Goal: Find specific page/section: Find specific page/section

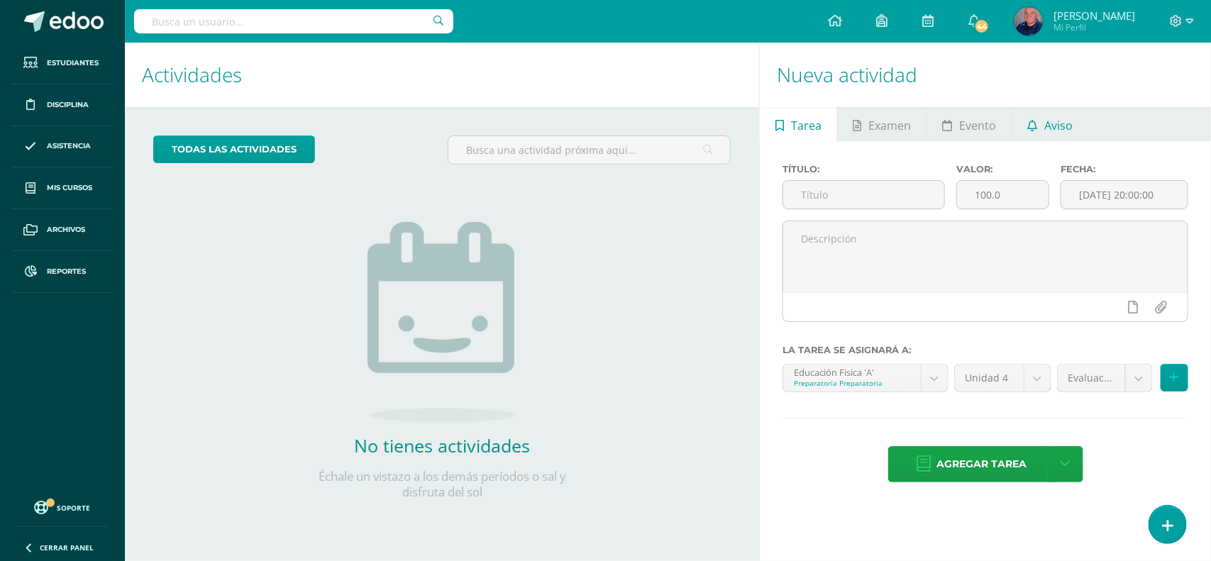
click at [1050, 123] on span "Aviso" at bounding box center [1059, 126] width 28 height 34
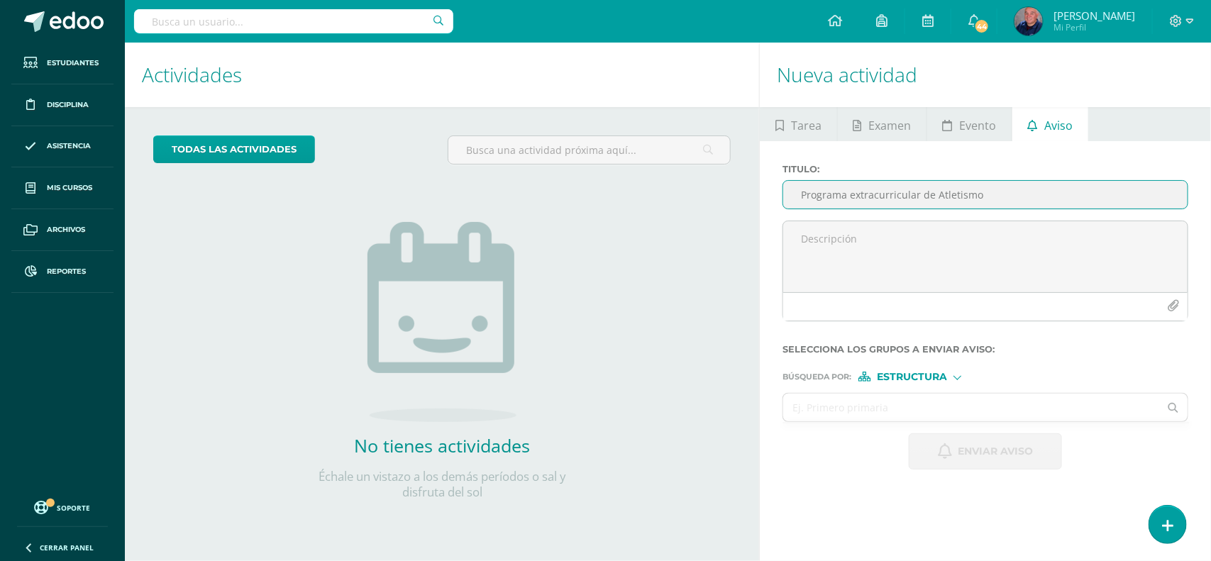
click at [811, 196] on input "Programa extracurricular de Atletismo" at bounding box center [985, 195] width 404 height 28
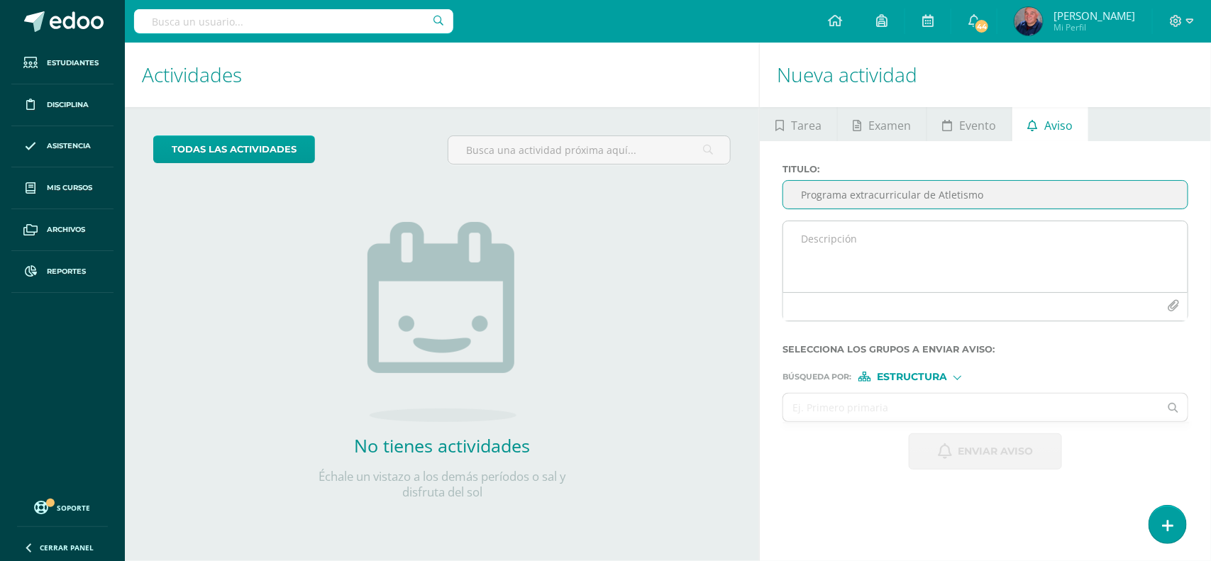
type input "Programa extracurricular de Atletismo"
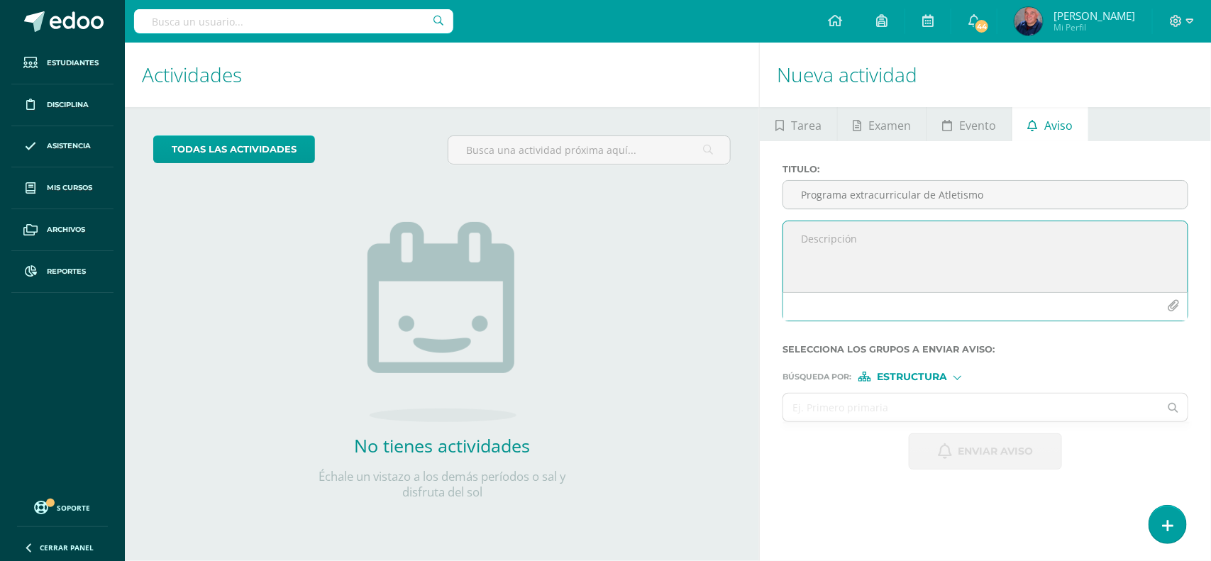
click at [802, 245] on textarea at bounding box center [985, 256] width 404 height 71
type textarea "B"
click at [227, 14] on input "text" at bounding box center [293, 21] width 319 height 24
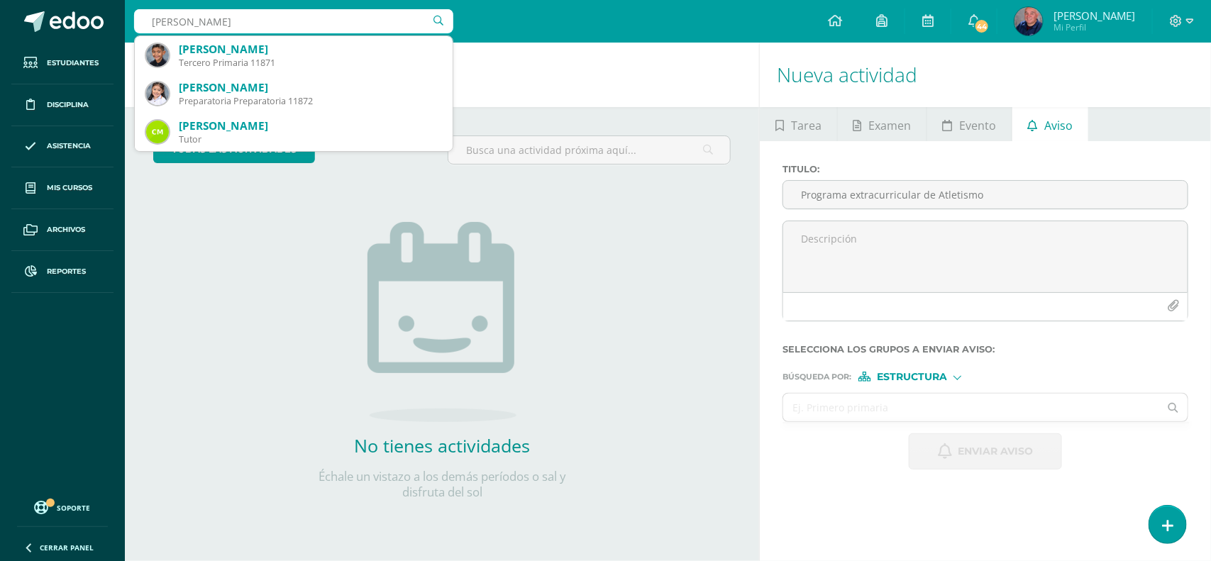
type input "martin casellas"
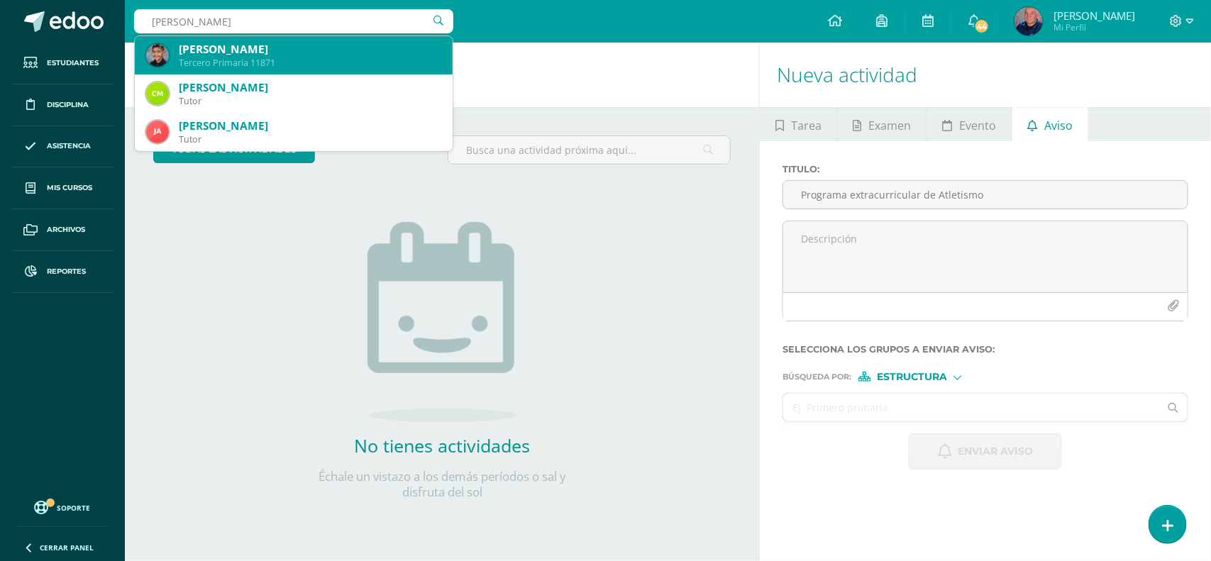
click at [243, 51] on div "Martín Casellas Martínez" at bounding box center [310, 49] width 262 height 15
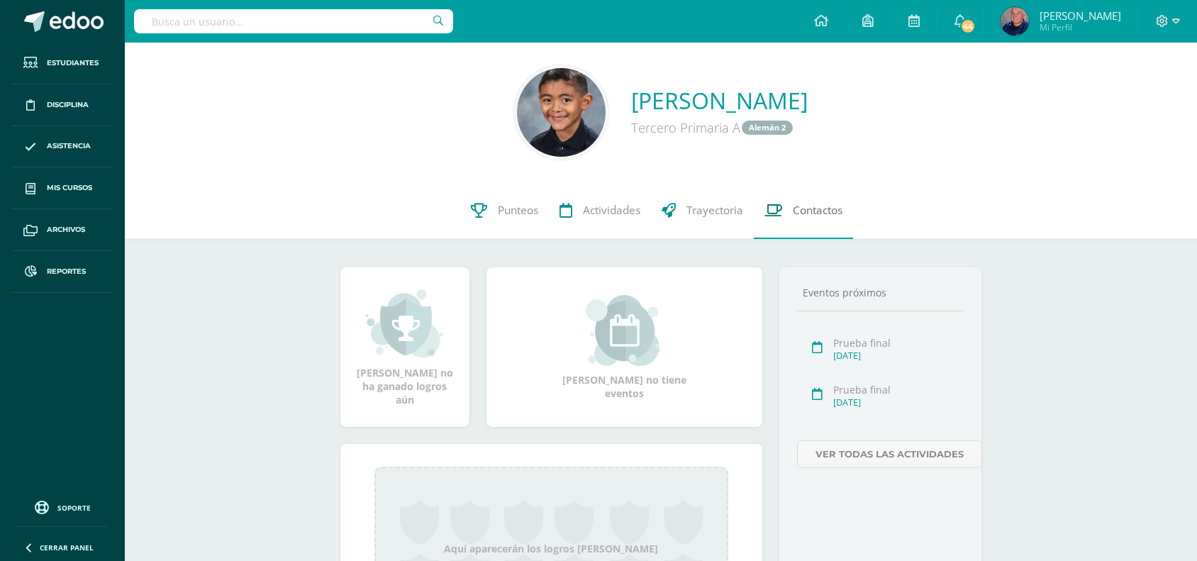
click at [799, 204] on span "Contactos" at bounding box center [818, 210] width 50 height 15
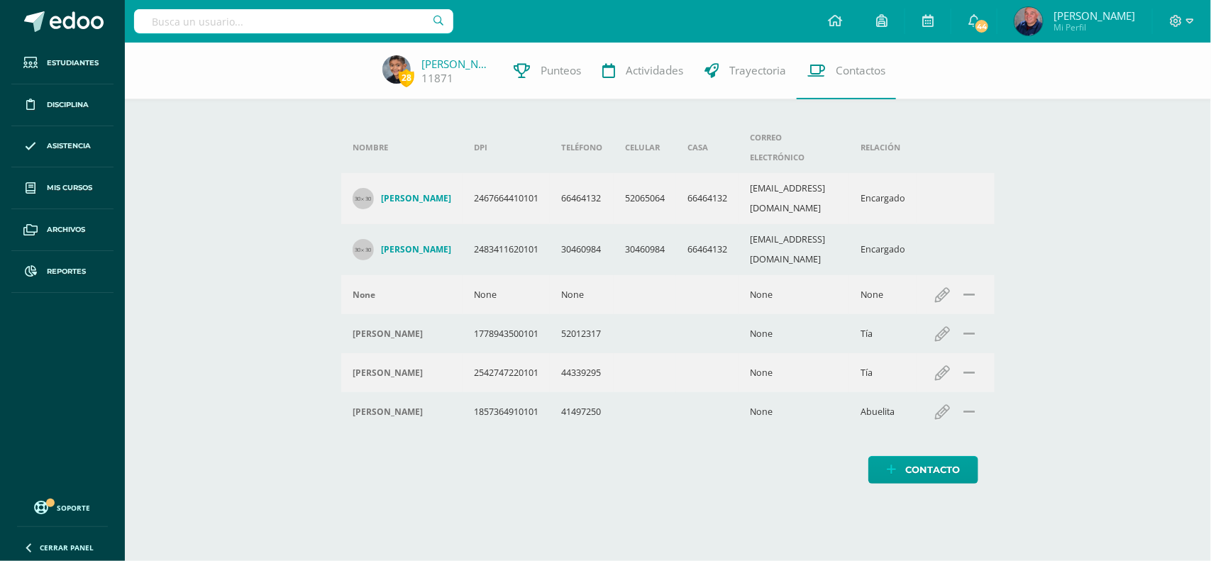
click at [195, 26] on input "text" at bounding box center [293, 21] width 319 height 24
type input "camila donis"
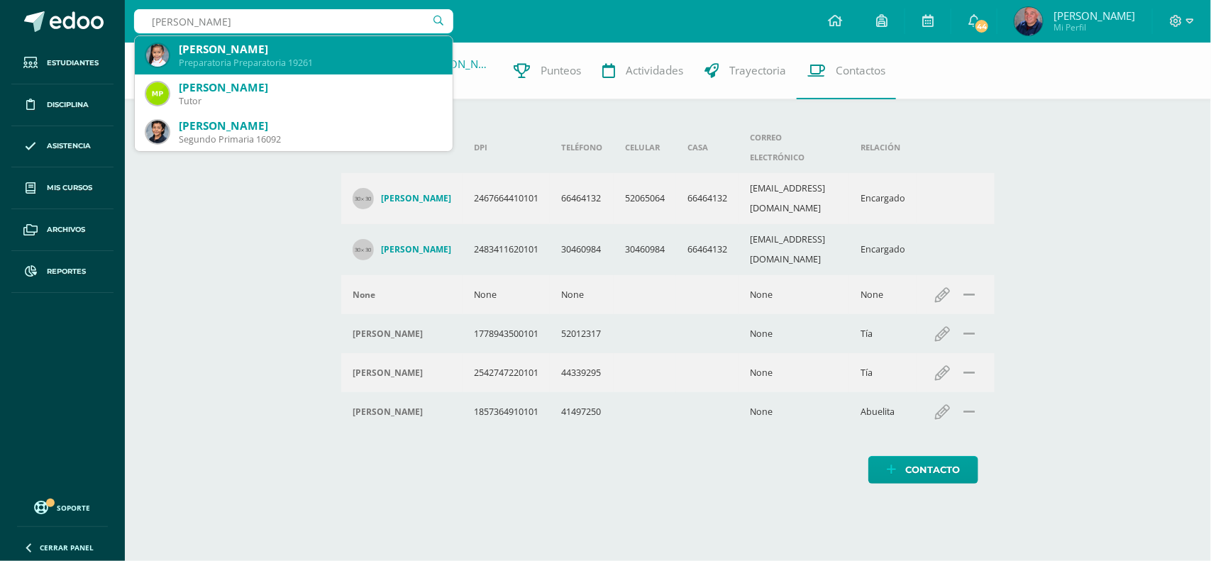
click at [193, 51] on div "Camila Alejandra Donis Vásquez" at bounding box center [310, 49] width 262 height 15
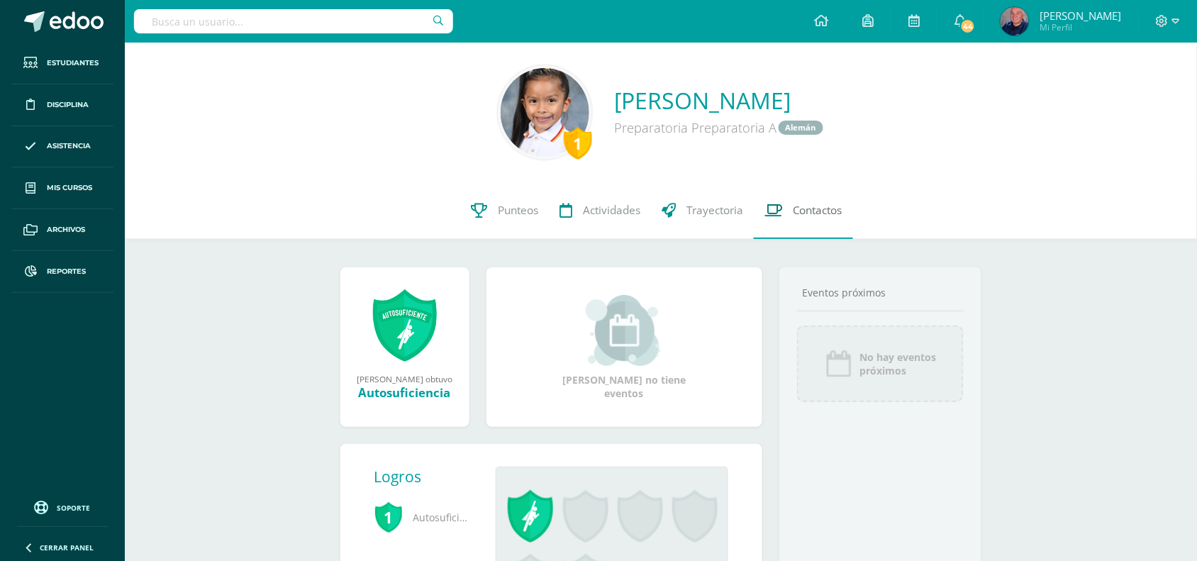
click at [814, 215] on span "Contactos" at bounding box center [818, 210] width 50 height 15
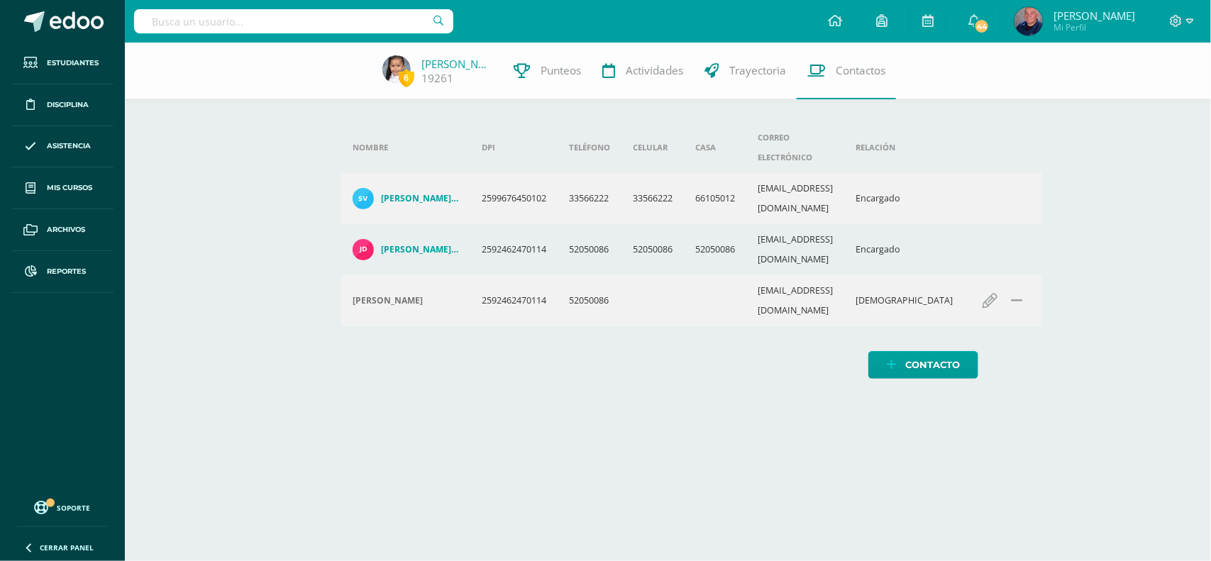
drag, startPoint x: 201, startPoint y: 23, endPoint x: 201, endPoint y: 36, distance: 13.5
click at [201, 33] on input "text" at bounding box center [293, 21] width 319 height 24
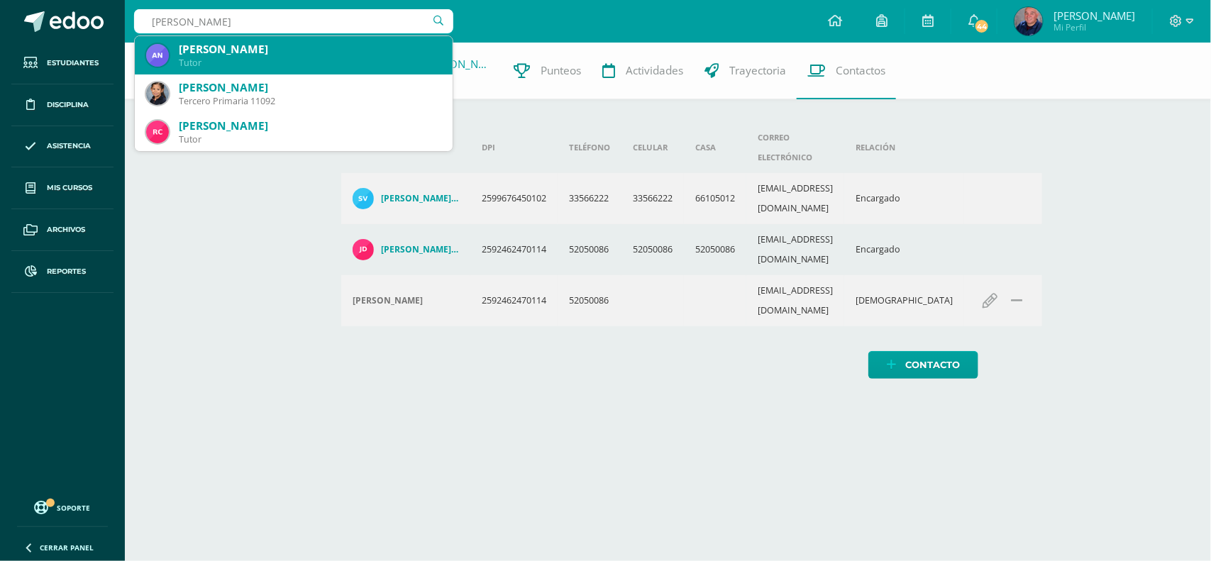
type input "[PERSON_NAME]"
click at [220, 43] on div "[PERSON_NAME]" at bounding box center [310, 49] width 262 height 15
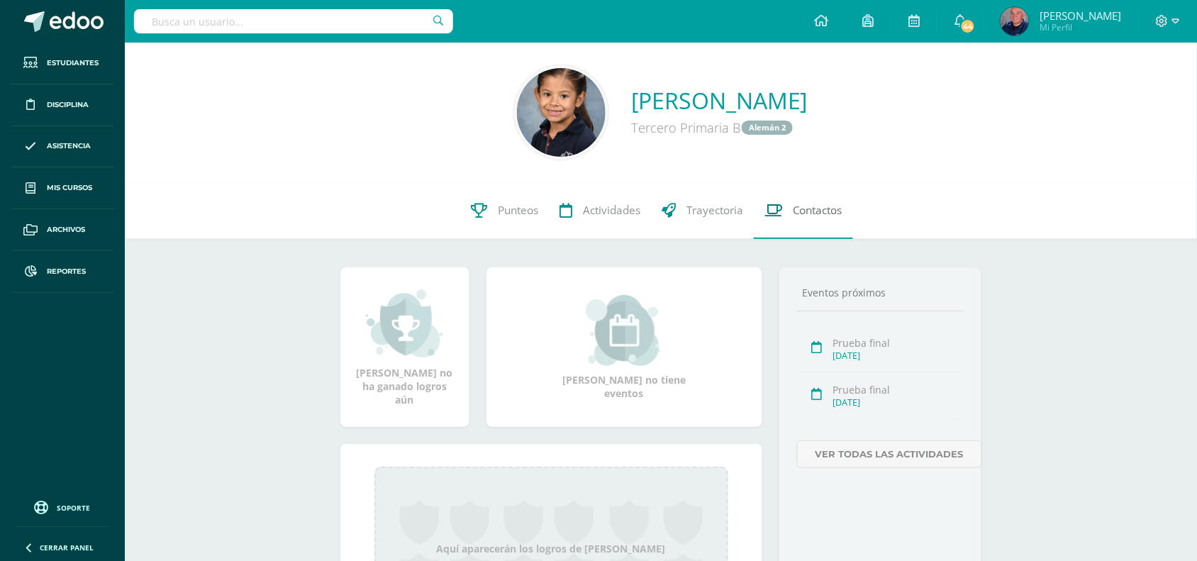
click at [809, 207] on span "Contactos" at bounding box center [818, 210] width 50 height 15
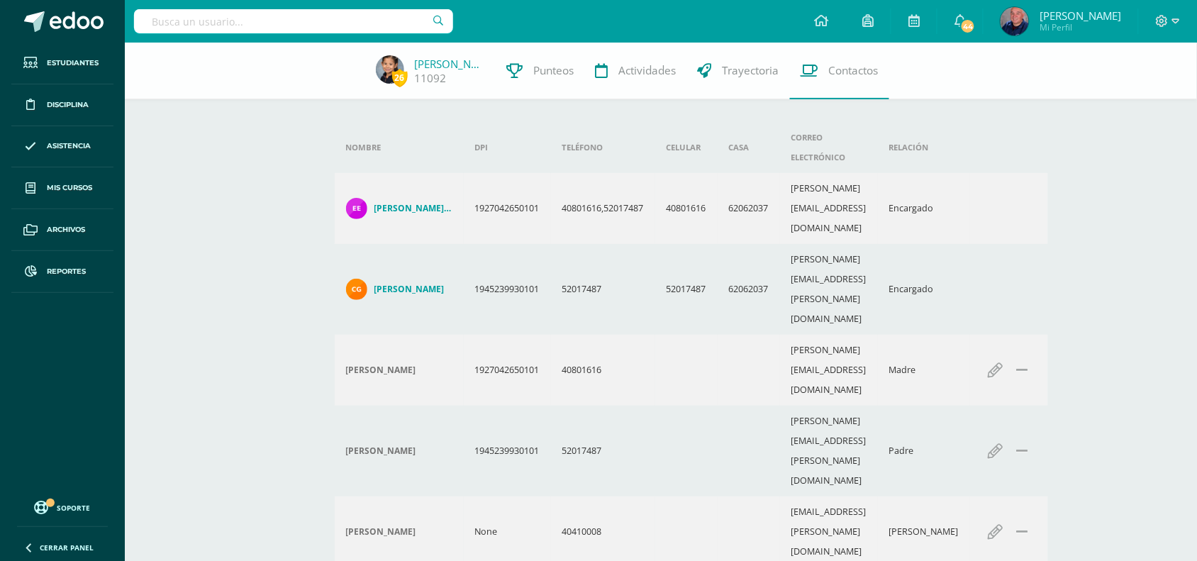
click at [189, 23] on input "text" at bounding box center [293, 21] width 319 height 24
type input "nicole hurtarte"
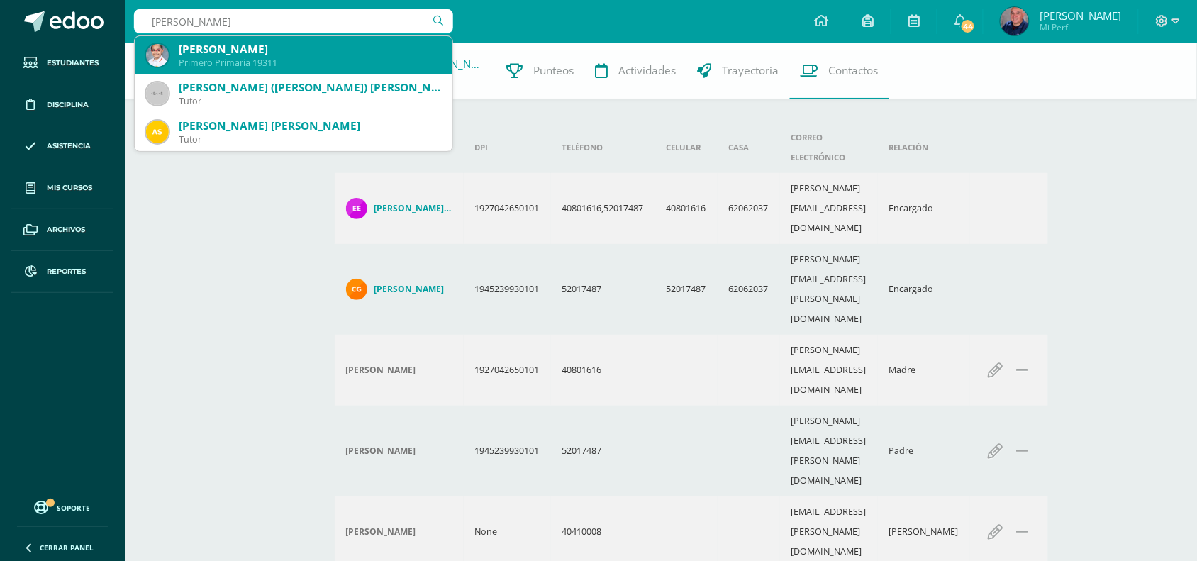
click at [189, 53] on div "Nicolle Hurtarte Guerra" at bounding box center [310, 49] width 262 height 15
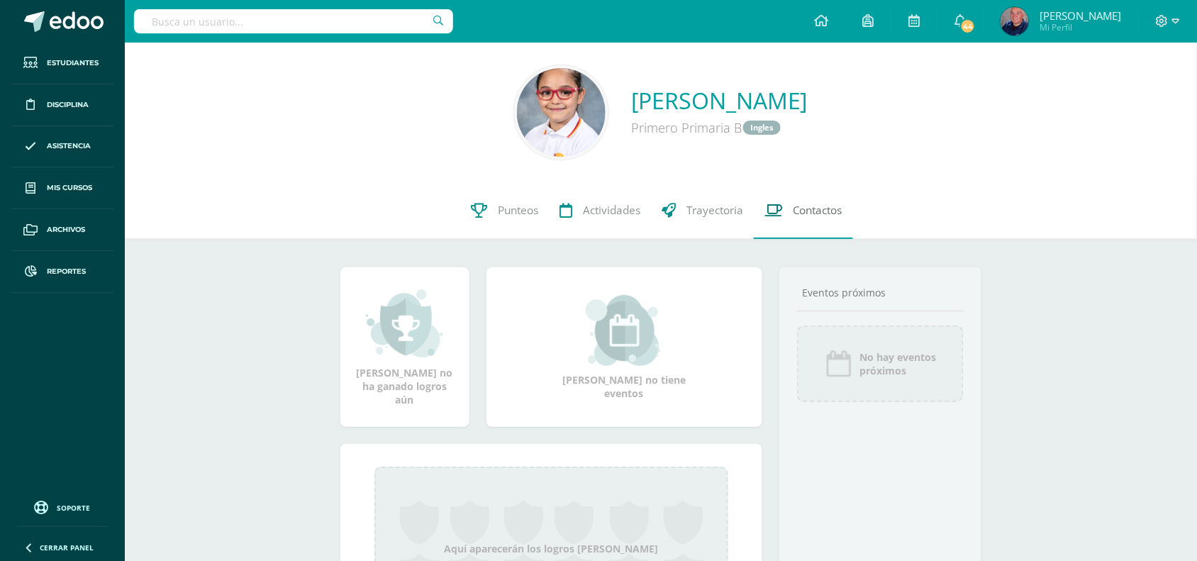
click at [813, 211] on span "Contactos" at bounding box center [818, 210] width 50 height 15
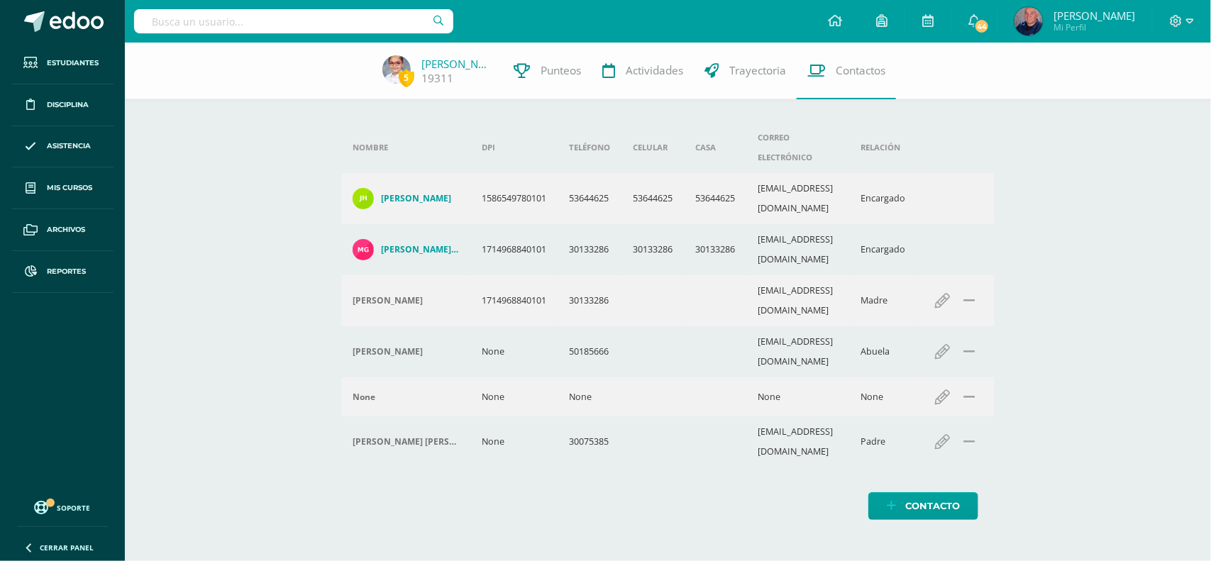
click at [157, 18] on input "text" at bounding box center [293, 21] width 319 height 24
type input "valeria mendez"
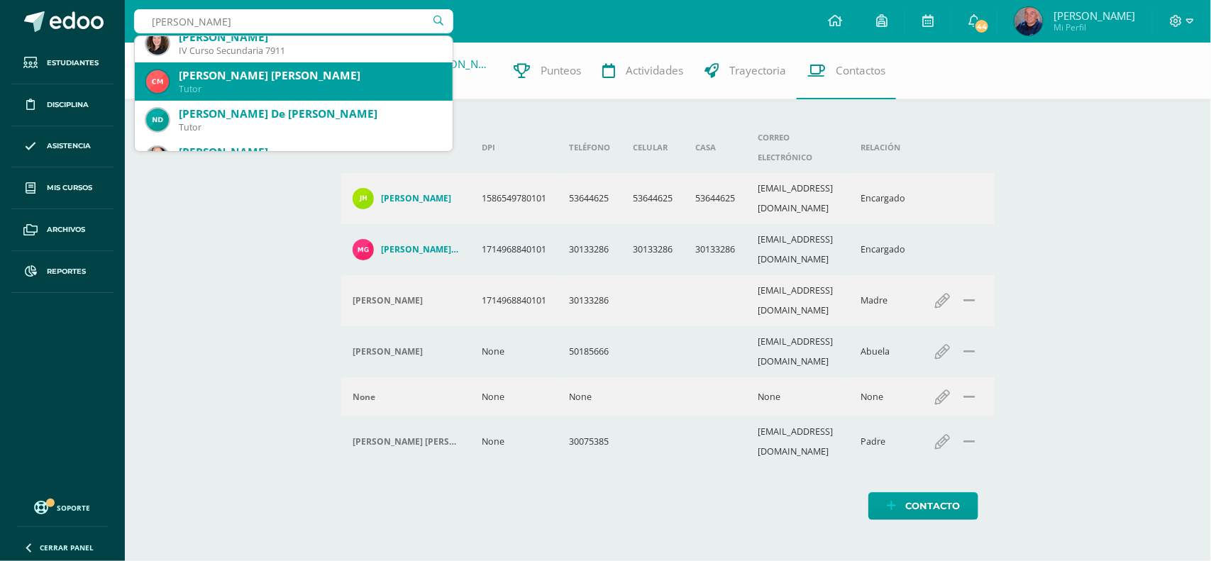
scroll to position [177, 0]
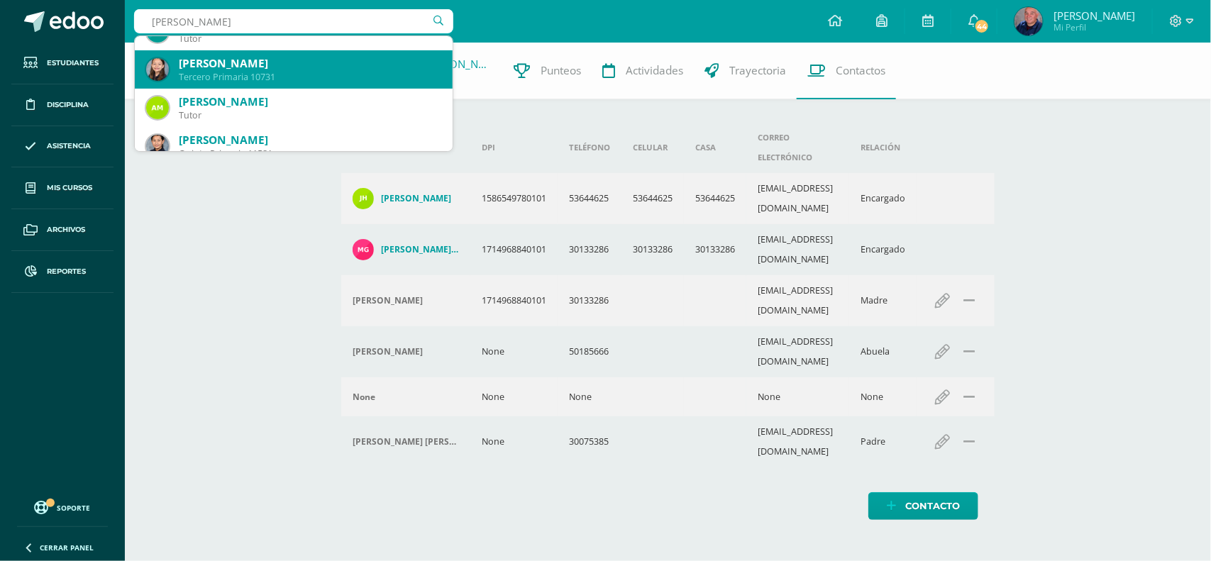
click at [282, 70] on div "Valeria Isabel Méndez Ponce" at bounding box center [310, 63] width 262 height 15
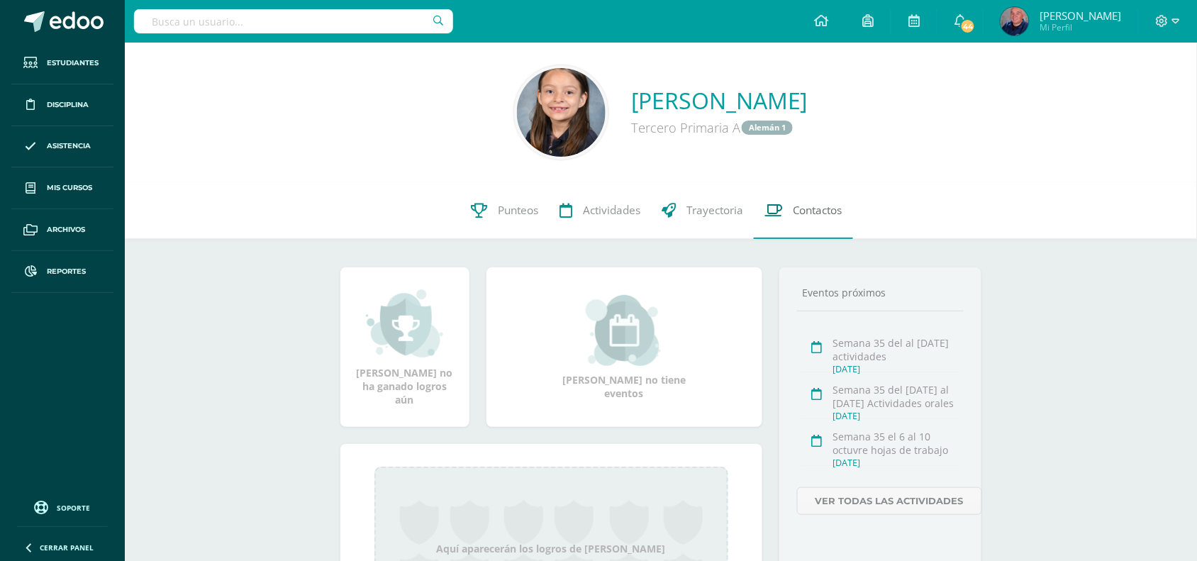
click at [821, 211] on span "Contactos" at bounding box center [818, 210] width 50 height 15
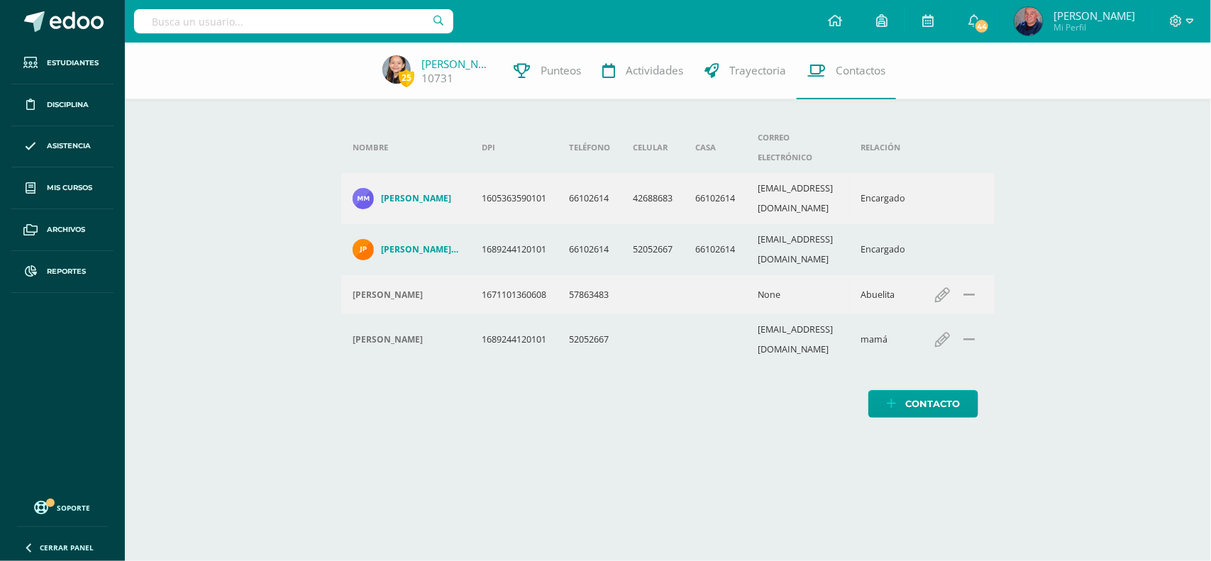
click at [197, 22] on input "text" at bounding box center [293, 21] width 319 height 24
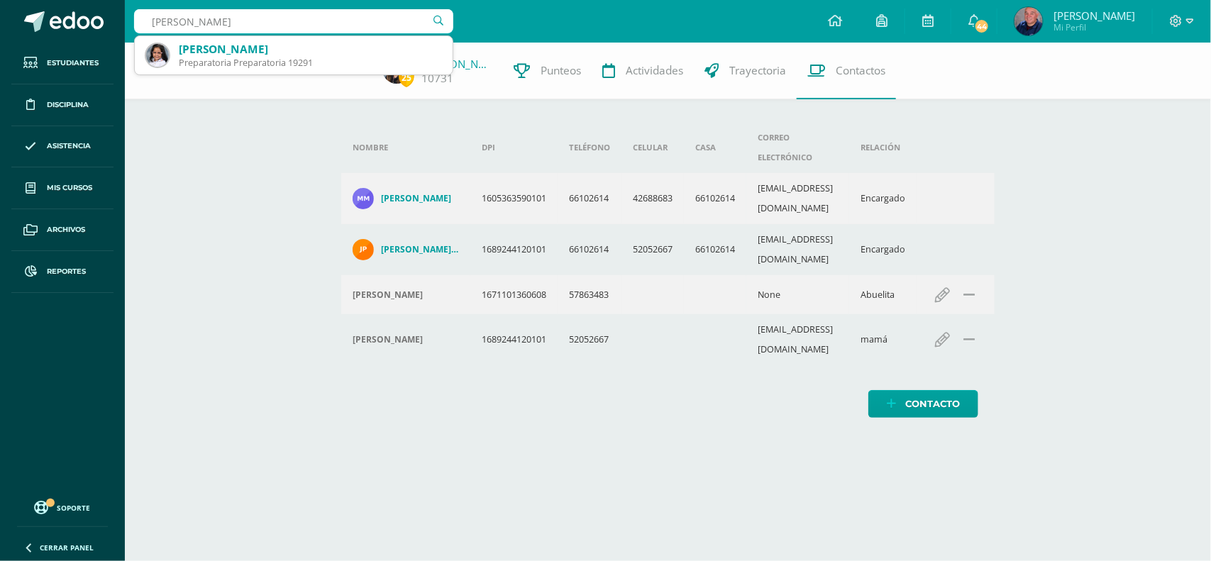
type input "[PERSON_NAME]"
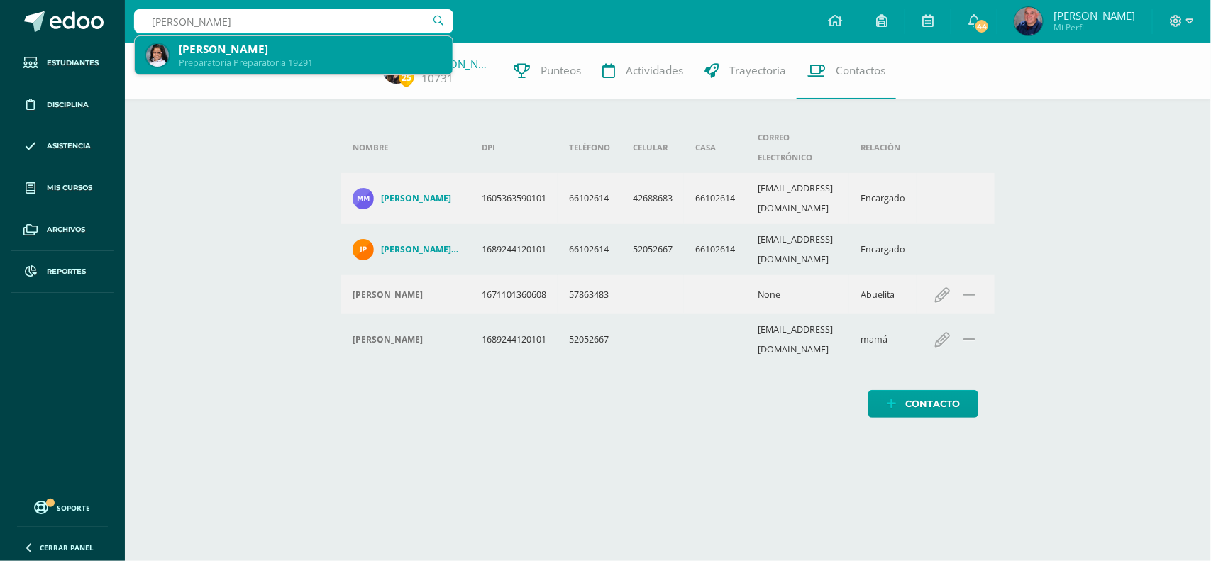
click at [206, 50] on div "[PERSON_NAME]" at bounding box center [310, 49] width 262 height 15
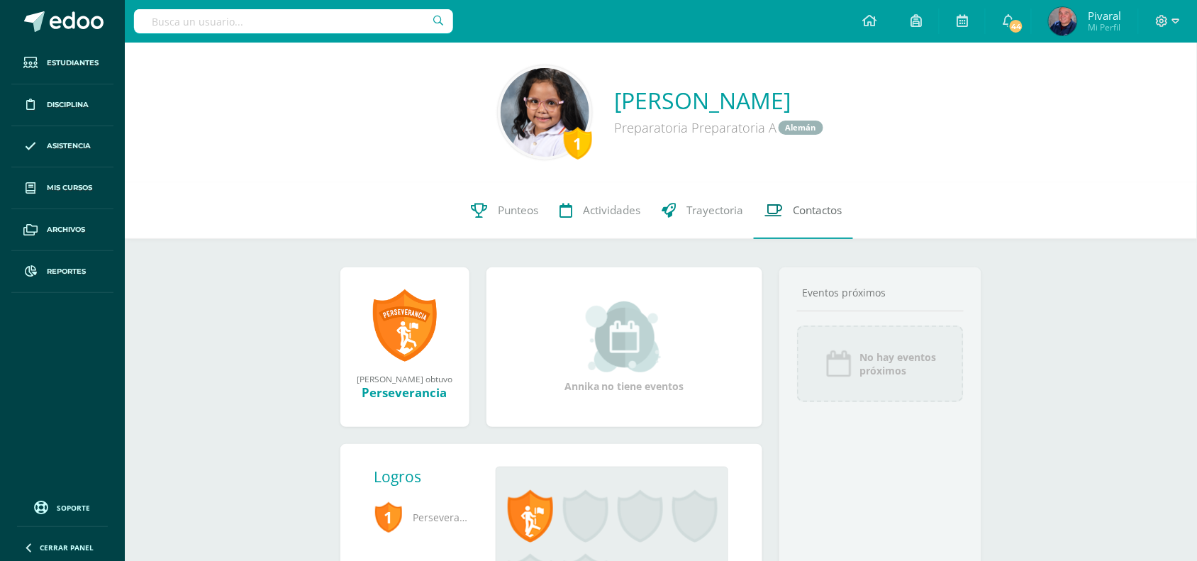
click at [813, 206] on span "Contactos" at bounding box center [818, 210] width 50 height 15
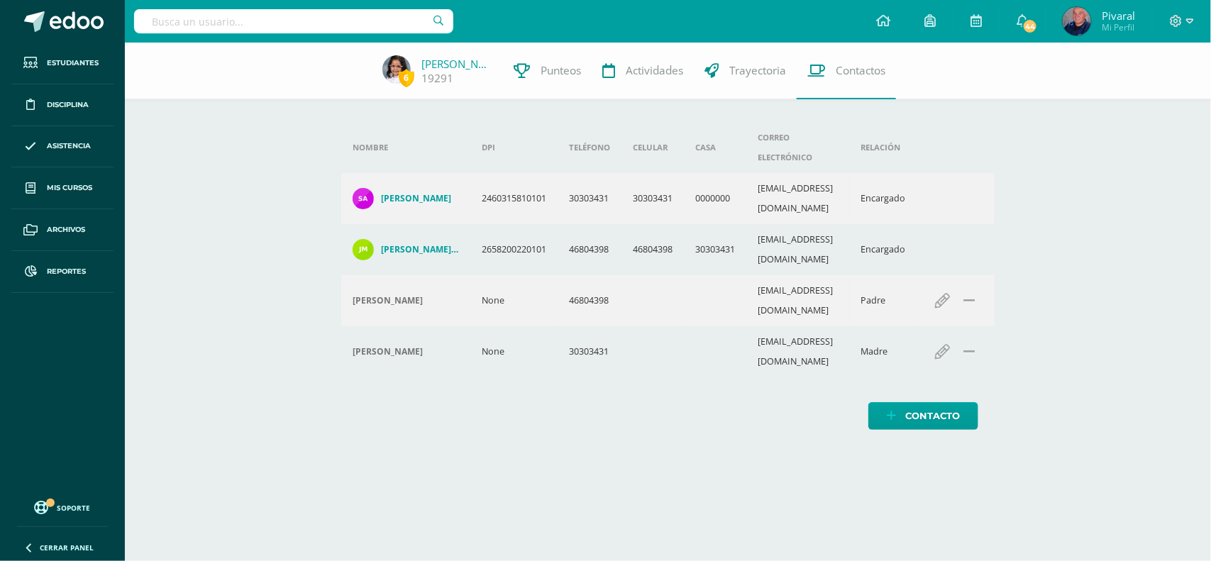
click at [302, 32] on input "text" at bounding box center [293, 21] width 319 height 24
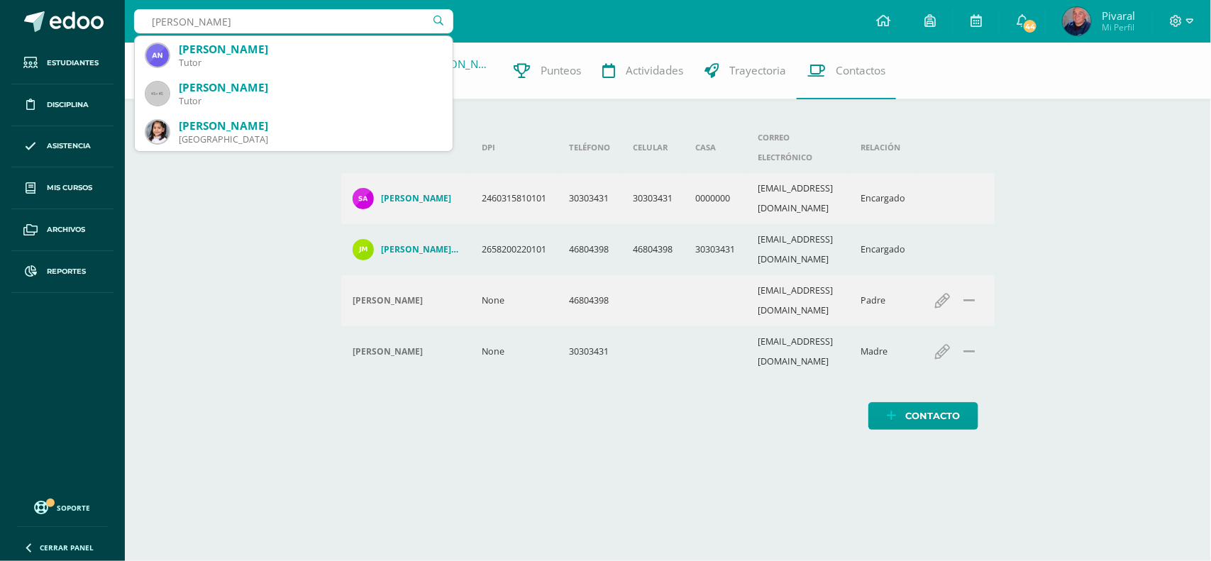
type input "andrea pinzon"
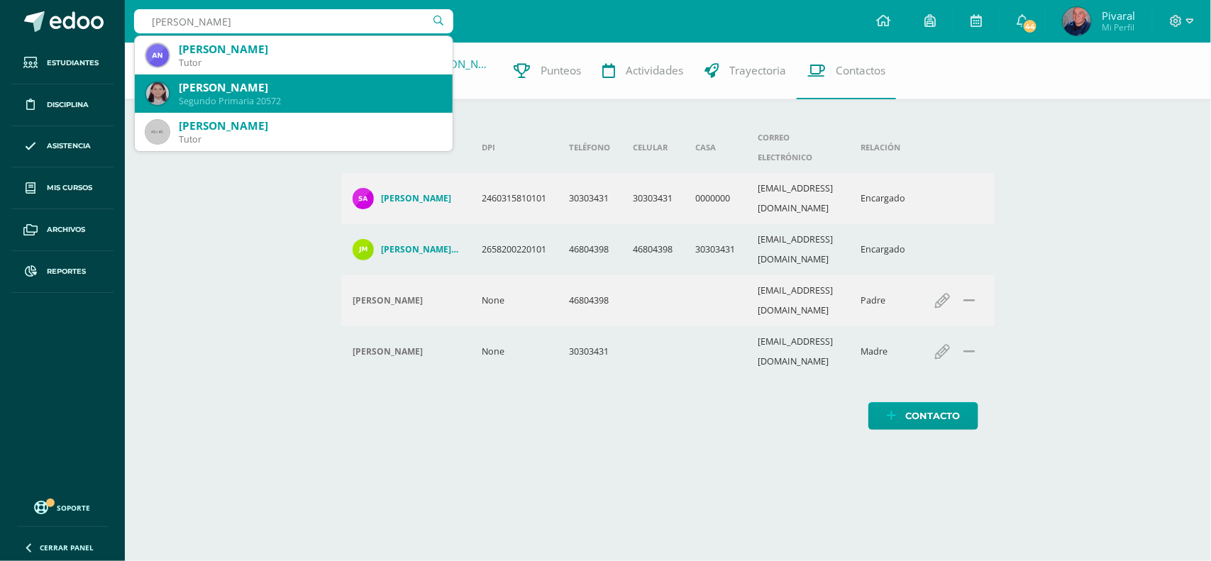
click at [268, 85] on div "Andrea Michelle Díaz Pinzón" at bounding box center [310, 87] width 262 height 15
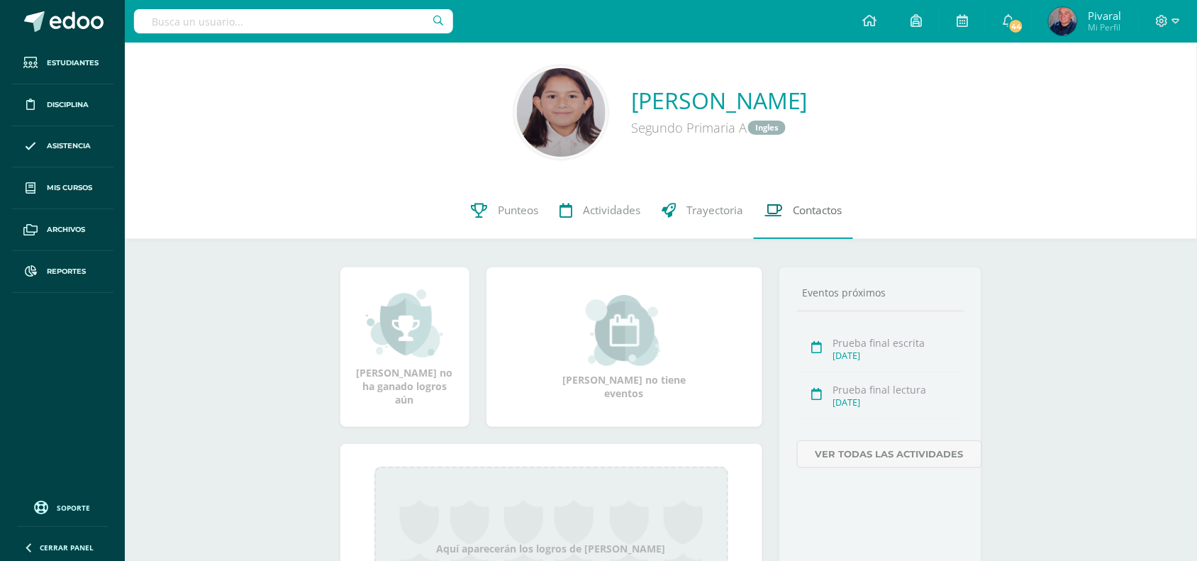
click at [812, 213] on span "Contactos" at bounding box center [818, 210] width 50 height 15
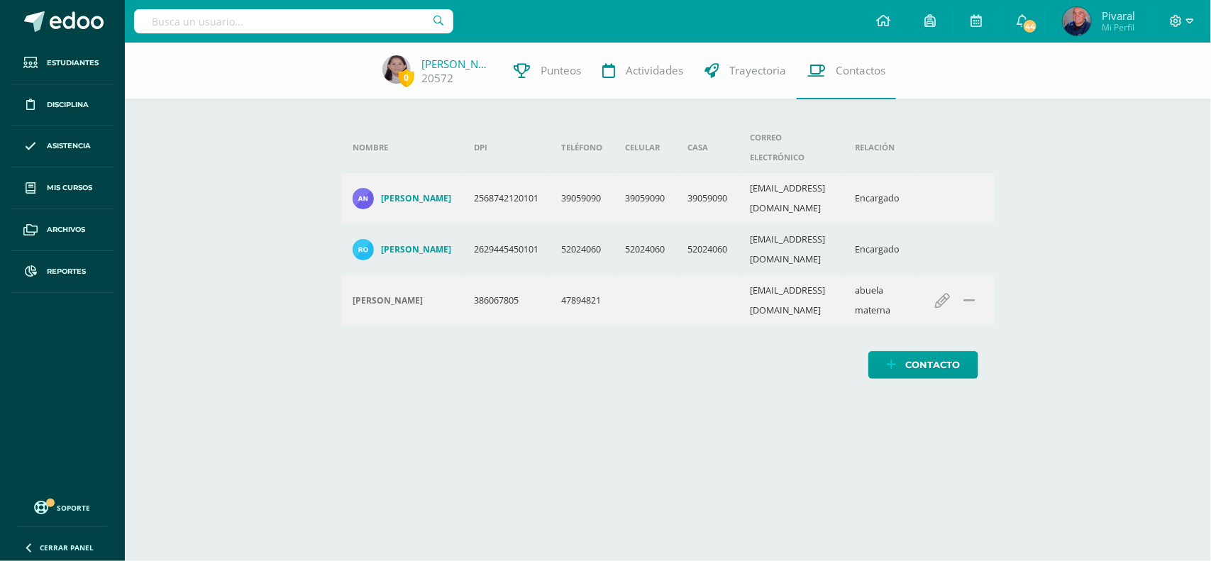
click at [164, 26] on input "text" at bounding box center [293, 21] width 319 height 24
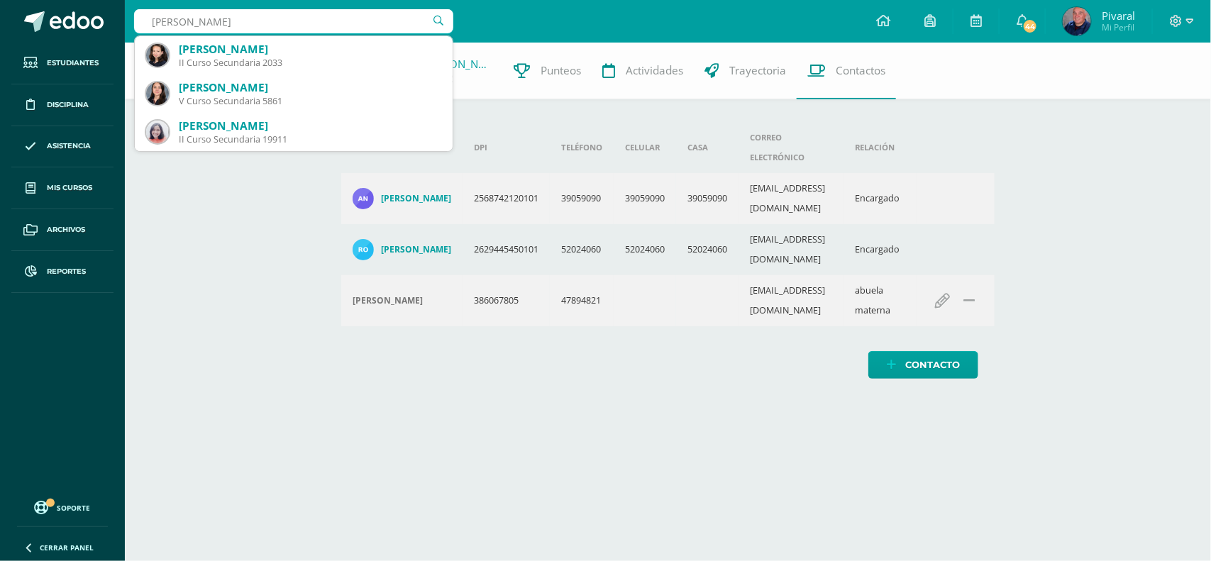
type input "fatima tuquer"
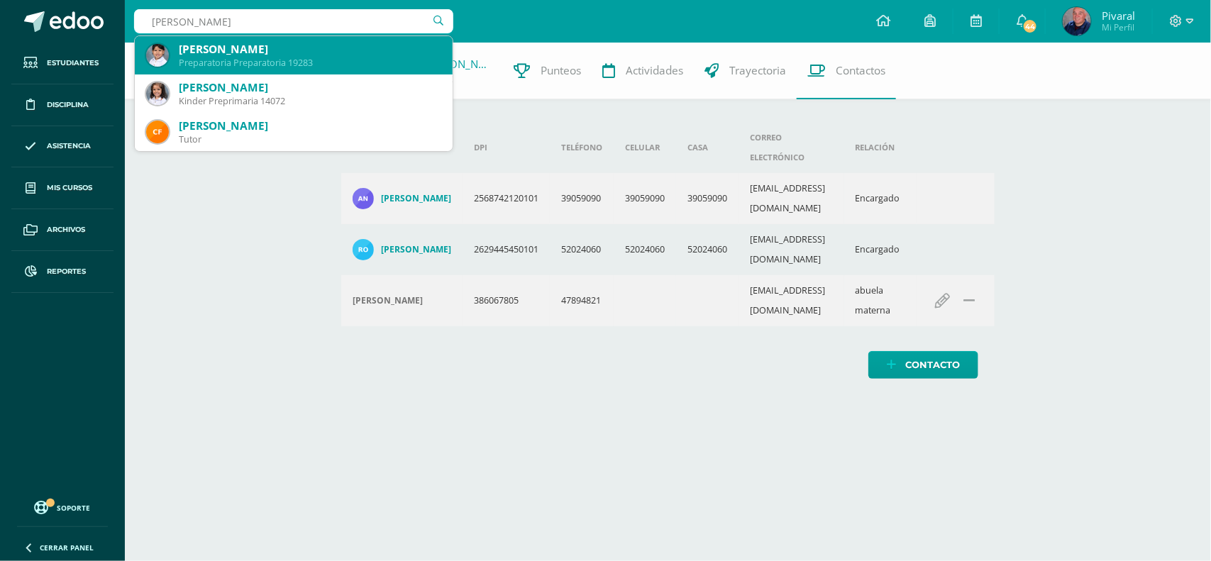
click at [257, 52] on div "[PERSON_NAME]" at bounding box center [310, 49] width 262 height 15
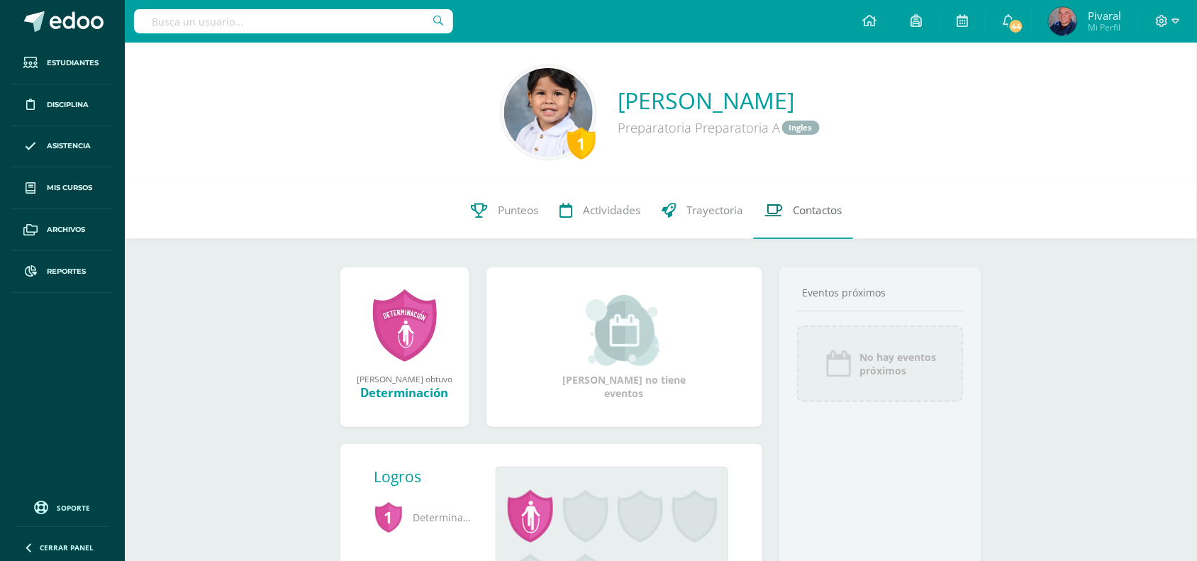
click at [824, 211] on span "Contactos" at bounding box center [818, 210] width 50 height 15
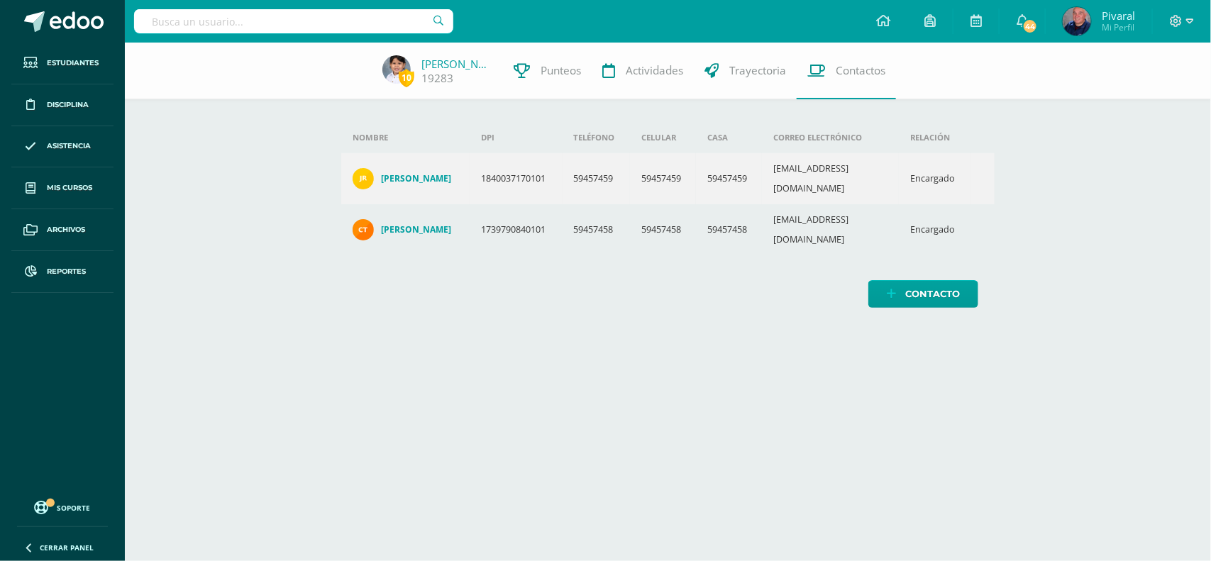
click at [150, 16] on input "text" at bounding box center [293, 21] width 319 height 24
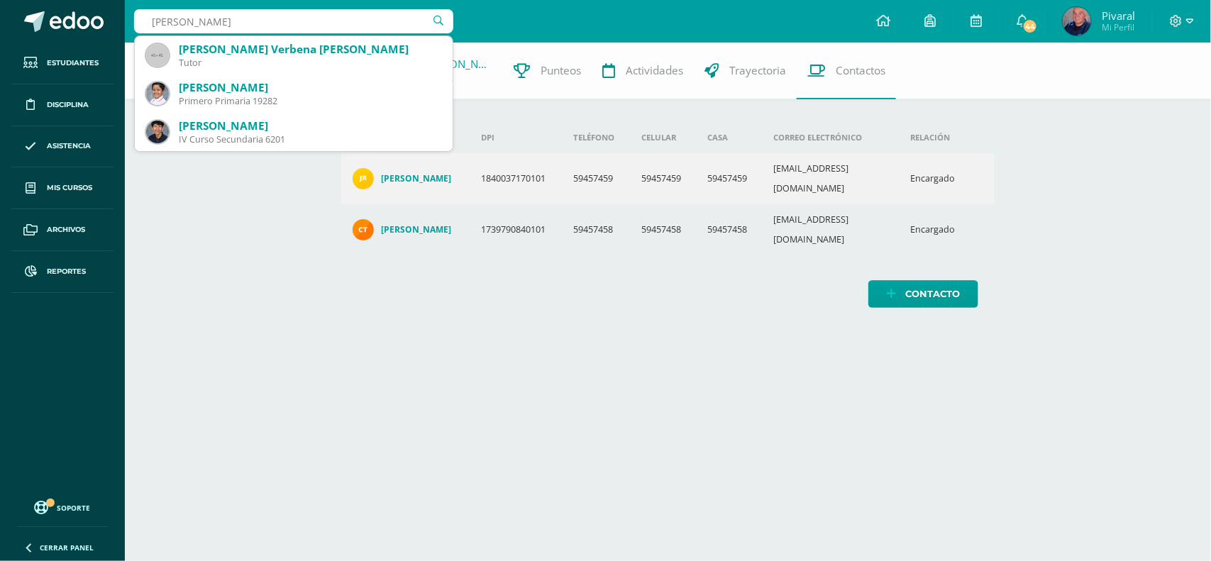
type input "javier sand"
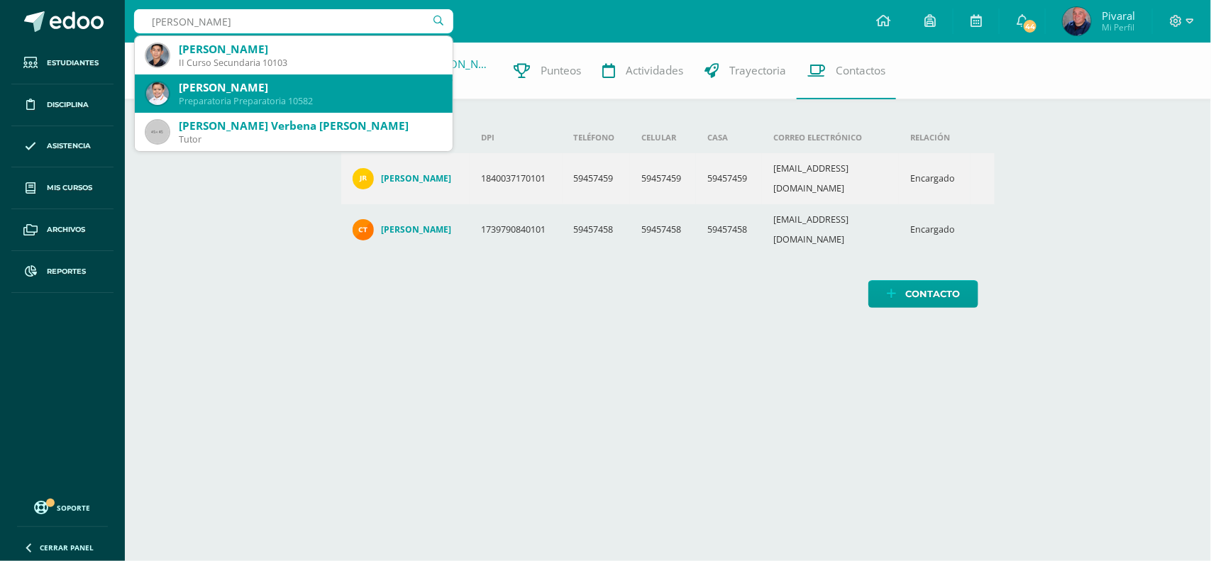
click at [211, 96] on div "Preparatoria Preparatoria 10582" at bounding box center [310, 101] width 262 height 12
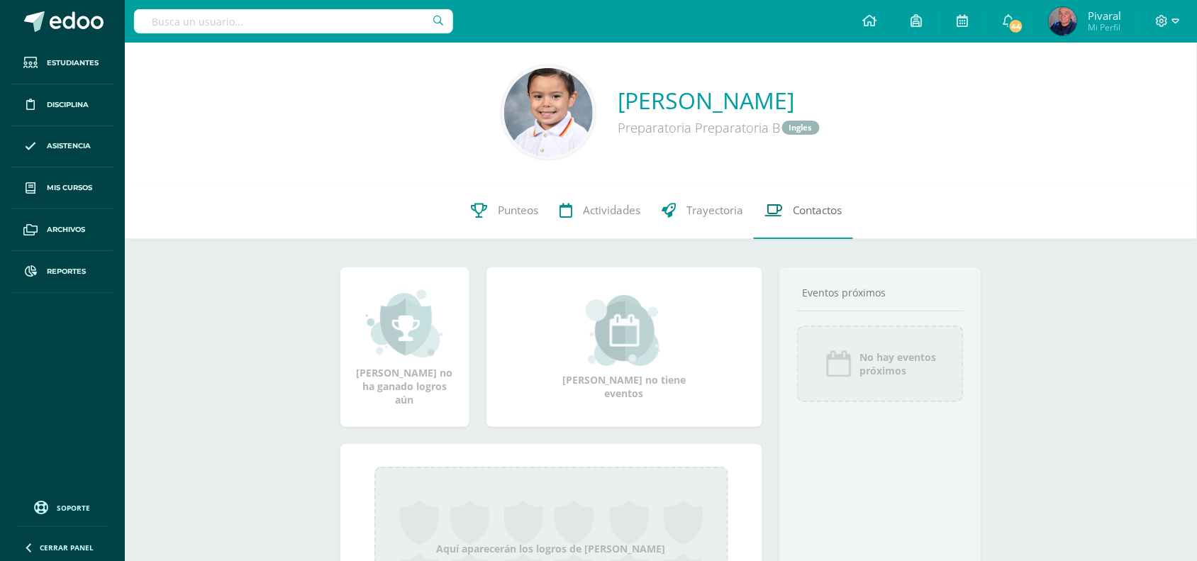
click at [813, 206] on span "Contactos" at bounding box center [818, 210] width 50 height 15
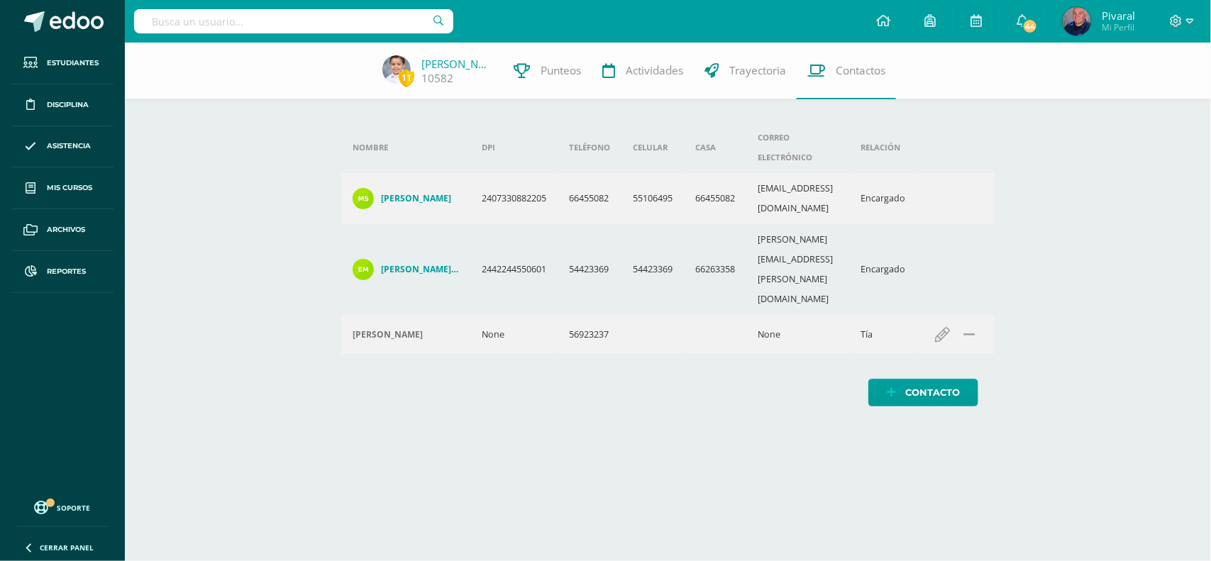
click at [164, 25] on input "text" at bounding box center [293, 21] width 319 height 24
type input "ines ramirez"
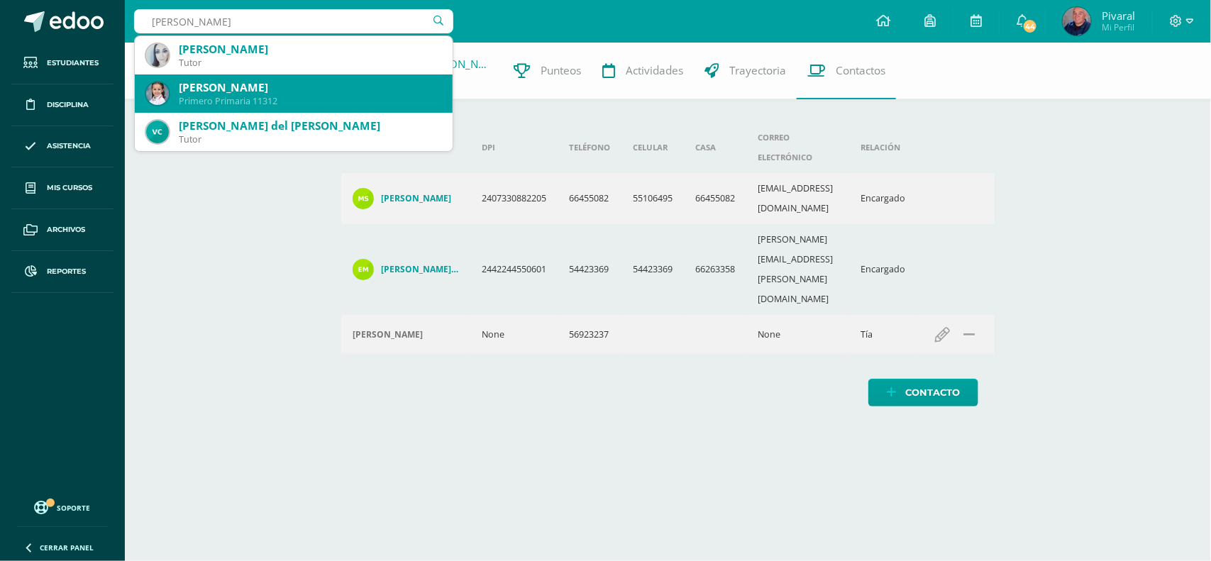
click at [233, 93] on div "[PERSON_NAME]" at bounding box center [310, 87] width 262 height 15
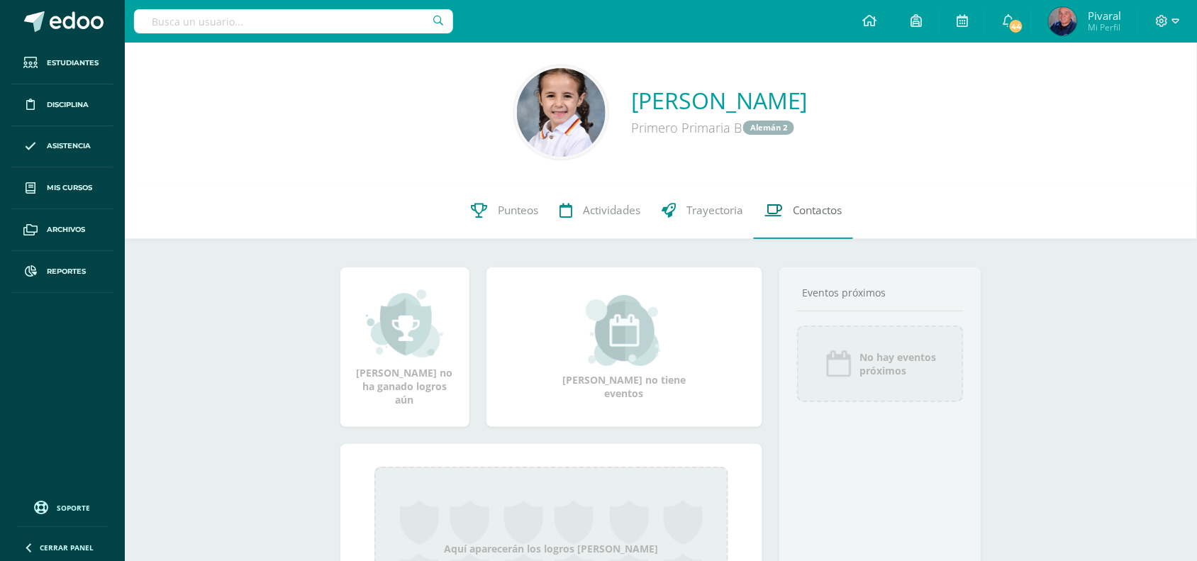
click at [825, 213] on span "Contactos" at bounding box center [818, 210] width 50 height 15
